Goal: Task Accomplishment & Management: Use online tool/utility

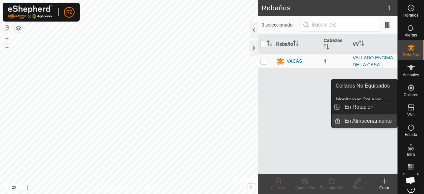
click at [384, 121] on link "En Almacenamiento" at bounding box center [368, 120] width 57 height 13
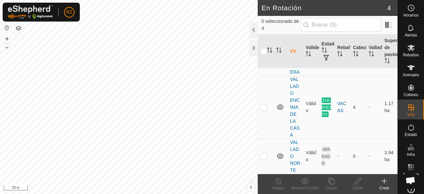
scroll to position [103, 0]
click at [251, 25] on div at bounding box center [254, 30] width 8 height 16
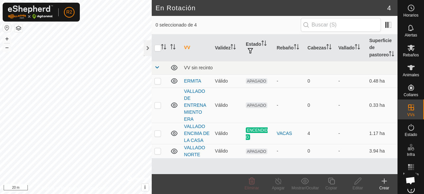
scroll to position [0, 0]
click at [156, 153] on p-checkbox at bounding box center [157, 150] width 7 height 5
click at [158, 153] on p-checkbox at bounding box center [157, 150] width 7 height 5
checkbox input "false"
click at [254, 154] on span "APAGADO" at bounding box center [257, 151] width 22 height 6
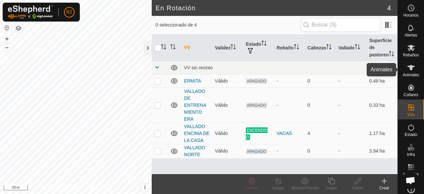
click at [409, 73] on span "Animales" at bounding box center [411, 75] width 16 height 4
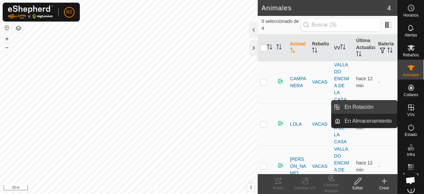
click at [383, 110] on link "En Rotación" at bounding box center [368, 106] width 57 height 13
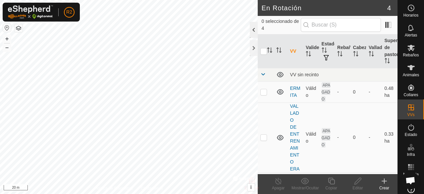
click at [251, 28] on div at bounding box center [254, 30] width 8 height 16
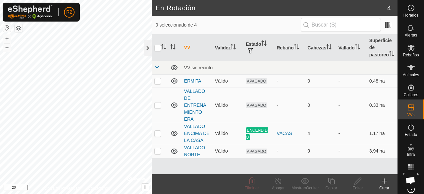
click at [155, 158] on td at bounding box center [160, 151] width 16 height 14
checkbox input "true"
click at [158, 136] on p-checkbox at bounding box center [157, 132] width 7 height 5
checkbox input "true"
click at [158, 153] on p-checkbox at bounding box center [157, 150] width 7 height 5
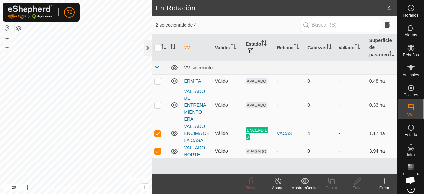
checkbox input "false"
click at [159, 136] on p-checkbox at bounding box center [157, 132] width 7 height 5
checkbox input "false"
click at [260, 154] on span "APAGADO" at bounding box center [257, 151] width 22 height 6
drag, startPoint x: 263, startPoint y: 159, endPoint x: 208, endPoint y: 57, distance: 115.4
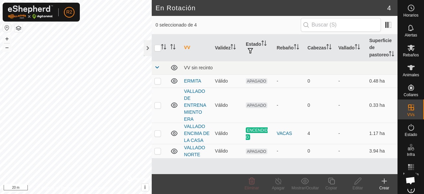
click at [208, 57] on th "VV" at bounding box center [196, 47] width 31 height 27
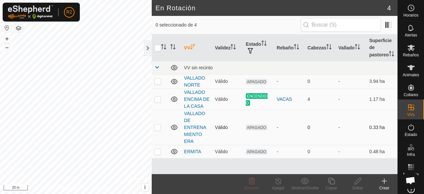
click at [160, 130] on p-checkbox at bounding box center [157, 127] width 7 height 5
checkbox input "true"
click at [160, 102] on p-checkbox at bounding box center [157, 98] width 7 height 5
checkbox input "false"
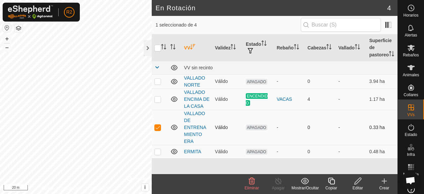
click at [158, 130] on p-checkbox at bounding box center [157, 127] width 7 height 5
checkbox input "false"
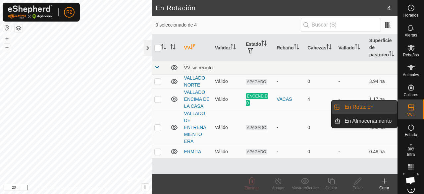
click at [383, 121] on link "En Almacenamiento" at bounding box center [368, 120] width 57 height 13
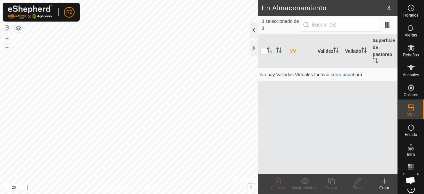
click at [250, 26] on div at bounding box center [254, 30] width 8 height 16
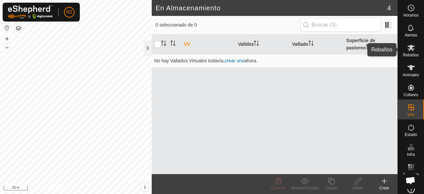
click at [407, 50] on icon at bounding box center [411, 48] width 8 height 8
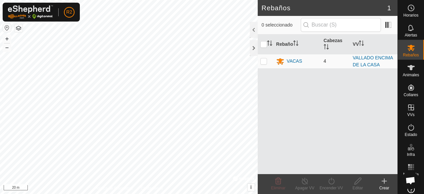
click at [263, 61] on p-checkbox at bounding box center [263, 60] width 7 height 5
checkbox input "true"
click at [332, 182] on icon at bounding box center [331, 181] width 8 height 8
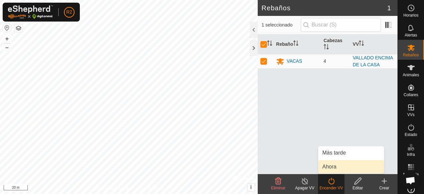
click at [336, 169] on link "Ahora" at bounding box center [351, 166] width 66 height 13
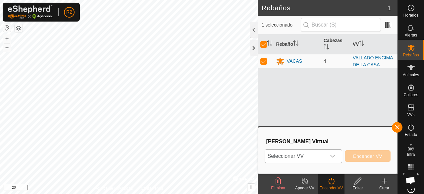
click at [334, 155] on icon "dropdown trigger" at bounding box center [332, 156] width 5 height 3
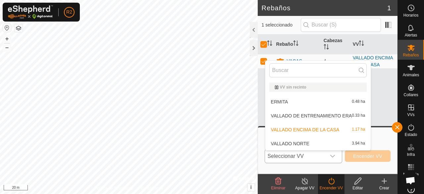
click at [342, 143] on li "VALLADO NORTE 3.94 ha" at bounding box center [318, 143] width 106 height 13
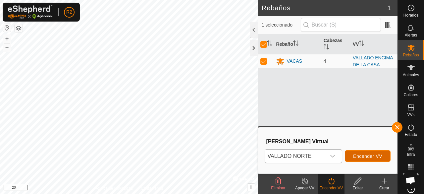
click at [370, 153] on span "Encender VV" at bounding box center [367, 155] width 29 height 5
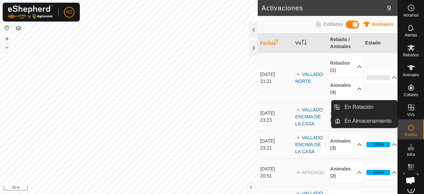
click at [409, 109] on icon at bounding box center [411, 107] width 8 height 8
click at [374, 108] on link "En Rotación" at bounding box center [368, 106] width 57 height 13
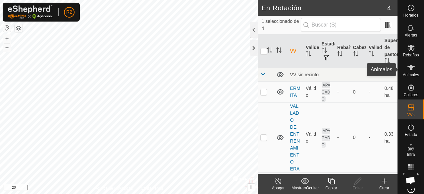
click at [407, 72] on es-animals-svg-icon at bounding box center [411, 67] width 12 height 11
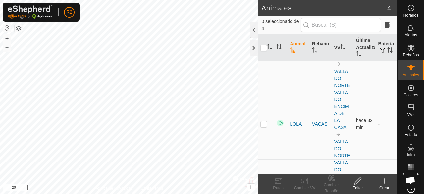
scroll to position [37, 0]
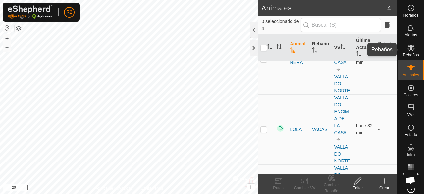
click at [414, 52] on es-mob-svg-icon at bounding box center [411, 47] width 12 height 11
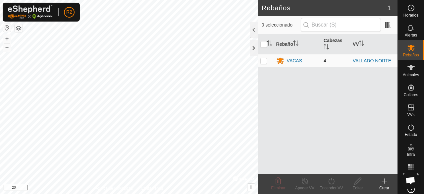
click at [264, 60] on p-checkbox at bounding box center [263, 60] width 7 height 5
checkbox input "true"
click at [302, 185] on div "Apagar VV" at bounding box center [304, 188] width 26 height 6
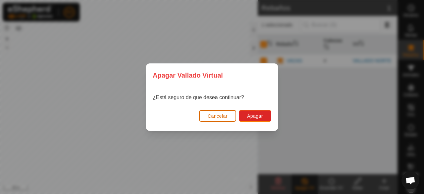
click at [226, 114] on span "Cancelar" at bounding box center [218, 115] width 20 height 5
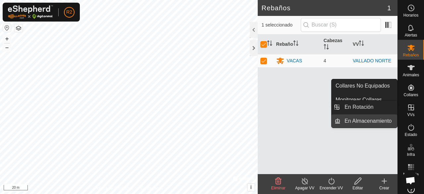
click at [386, 126] on link "En Almacenamiento" at bounding box center [368, 120] width 57 height 13
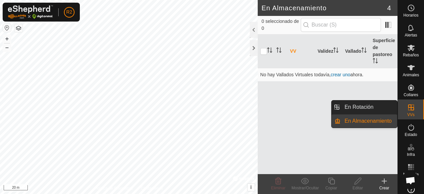
click at [378, 109] on link "En Rotación" at bounding box center [368, 106] width 57 height 13
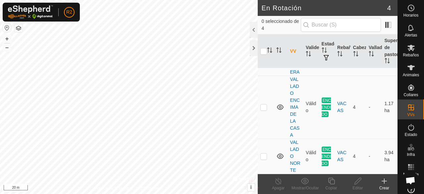
scroll to position [103, 0]
click at [264, 104] on p-checkbox at bounding box center [263, 106] width 7 height 5
checkbox input "true"
click at [279, 181] on icon at bounding box center [278, 181] width 8 height 8
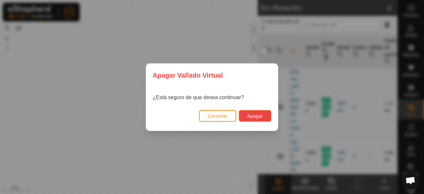
click at [252, 115] on span "Apagar" at bounding box center [255, 115] width 16 height 5
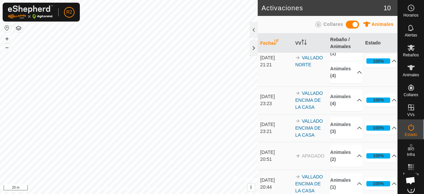
scroll to position [38, 0]
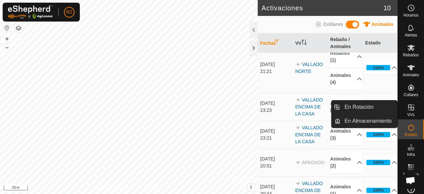
click at [378, 106] on link "En Rotación" at bounding box center [368, 106] width 57 height 13
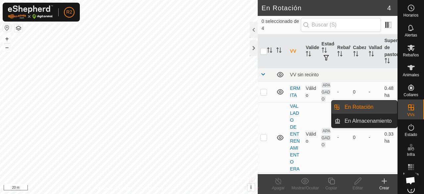
click at [360, 104] on link "En Rotación" at bounding box center [368, 106] width 57 height 13
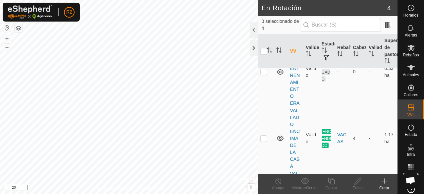
scroll to position [90, 0]
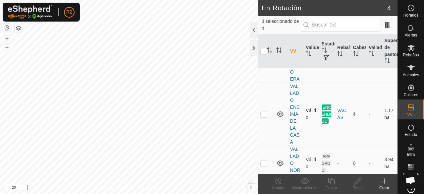
click at [262, 117] on p-checkbox at bounding box center [263, 113] width 7 height 5
checkbox input "true"
click at [278, 184] on icon at bounding box center [278, 181] width 8 height 8
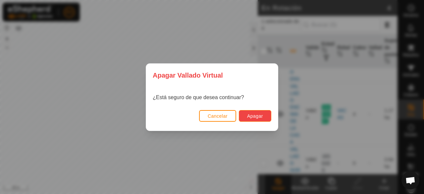
click at [257, 115] on span "Apagar" at bounding box center [255, 115] width 16 height 5
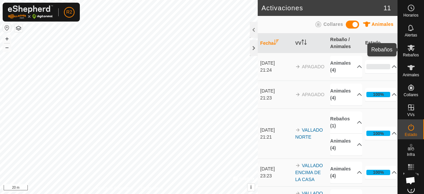
click at [410, 47] on icon at bounding box center [410, 48] width 7 height 6
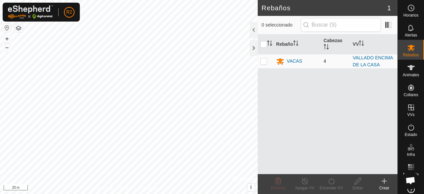
click at [266, 61] on p-checkbox at bounding box center [263, 60] width 7 height 5
checkbox input "true"
click at [335, 186] on div "Encender VV" at bounding box center [331, 188] width 26 height 6
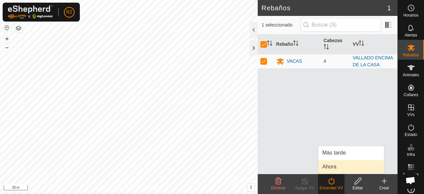
click at [344, 165] on link "Ahora" at bounding box center [351, 166] width 66 height 13
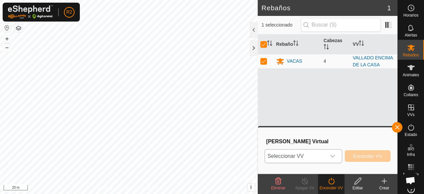
click at [333, 158] on icon "dropdown trigger" at bounding box center [332, 155] width 5 height 5
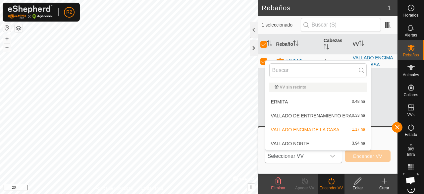
click at [333, 145] on li "VALLADO NORTE 3.94 ha" at bounding box center [318, 143] width 106 height 13
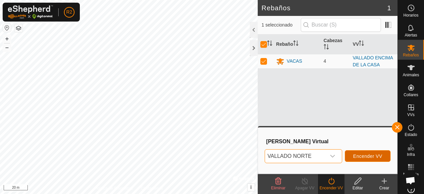
click at [362, 154] on span "Encender VV" at bounding box center [367, 155] width 29 height 5
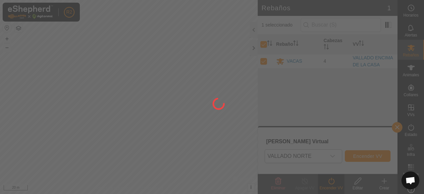
click at [362, 154] on div at bounding box center [212, 97] width 424 height 194
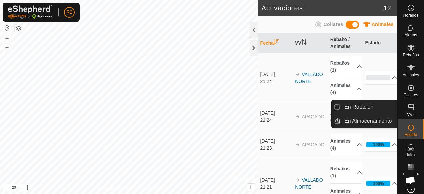
click at [412, 115] on span "VVs" at bounding box center [410, 115] width 7 height 4
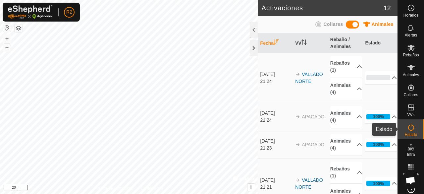
click at [409, 128] on icon at bounding box center [411, 127] width 8 height 8
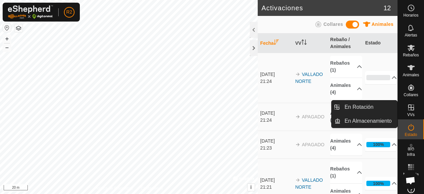
click at [410, 107] on icon at bounding box center [411, 107] width 6 height 6
click at [383, 108] on link "En Rotación" at bounding box center [368, 106] width 57 height 13
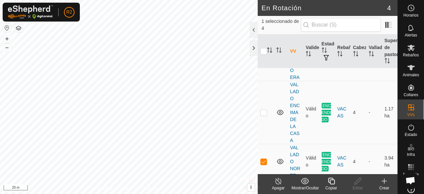
scroll to position [103, 0]
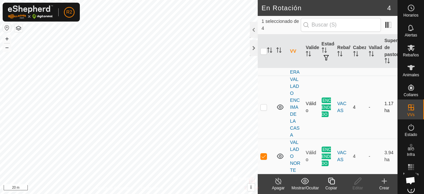
click at [366, 130] on td "-" at bounding box center [374, 107] width 16 height 63
click at [263, 155] on p-checkbox at bounding box center [263, 155] width 7 height 5
checkbox input "false"
click at [411, 181] on span "Chat abierto" at bounding box center [410, 181] width 11 height 9
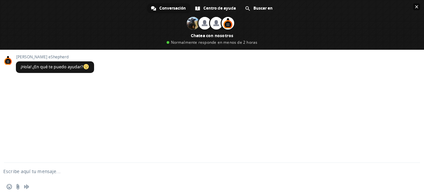
click at [416, 6] on span "Cerrar el chat" at bounding box center [416, 6] width 3 height 3
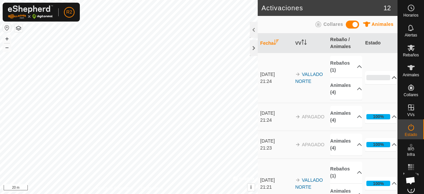
click at [388, 80] on p-accordion-header "0%" at bounding box center [381, 77] width 32 height 13
